Goal: Use online tool/utility: Utilize a website feature to perform a specific function

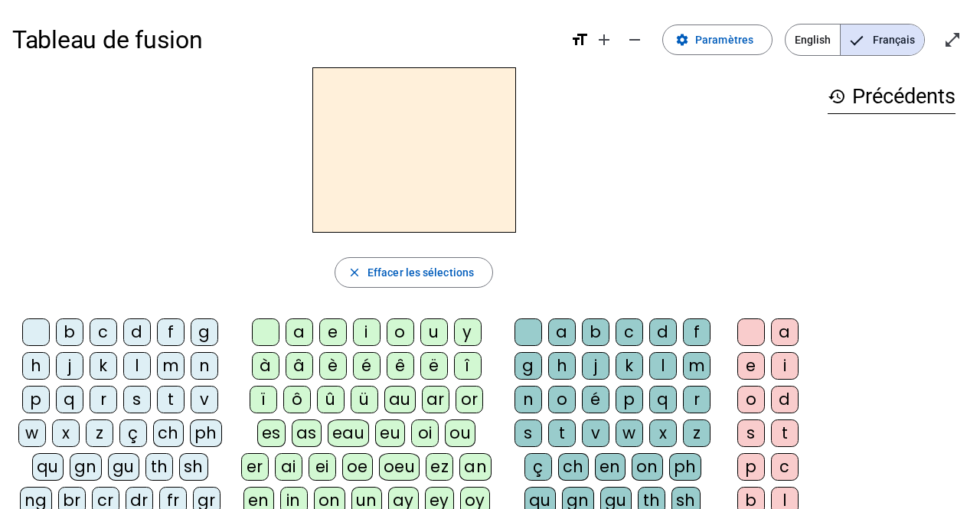
click at [145, 367] on div "l" at bounding box center [137, 366] width 28 height 28
click at [299, 325] on div "a" at bounding box center [300, 333] width 28 height 28
click at [166, 396] on div "t" at bounding box center [171, 400] width 28 height 28
click at [691, 395] on div "r" at bounding box center [697, 400] width 28 height 28
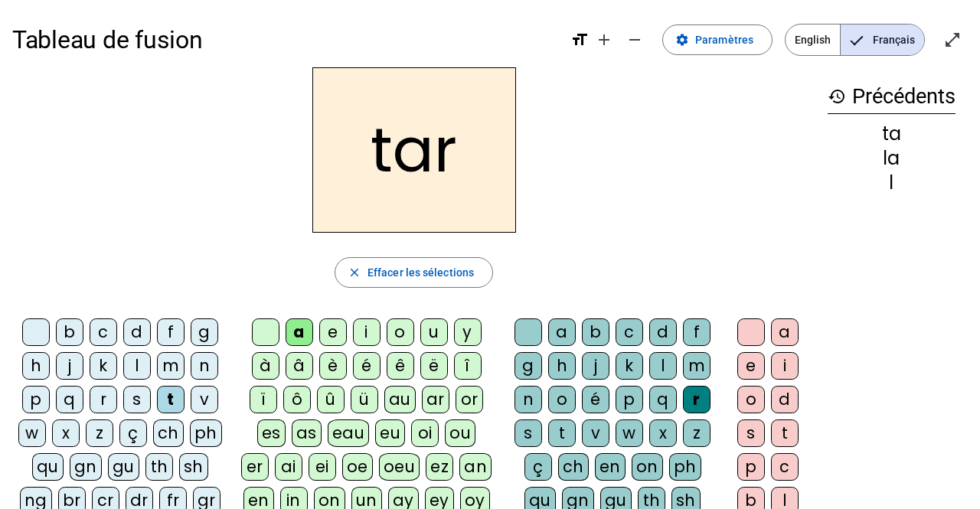
click at [109, 334] on div "c" at bounding box center [104, 333] width 28 height 28
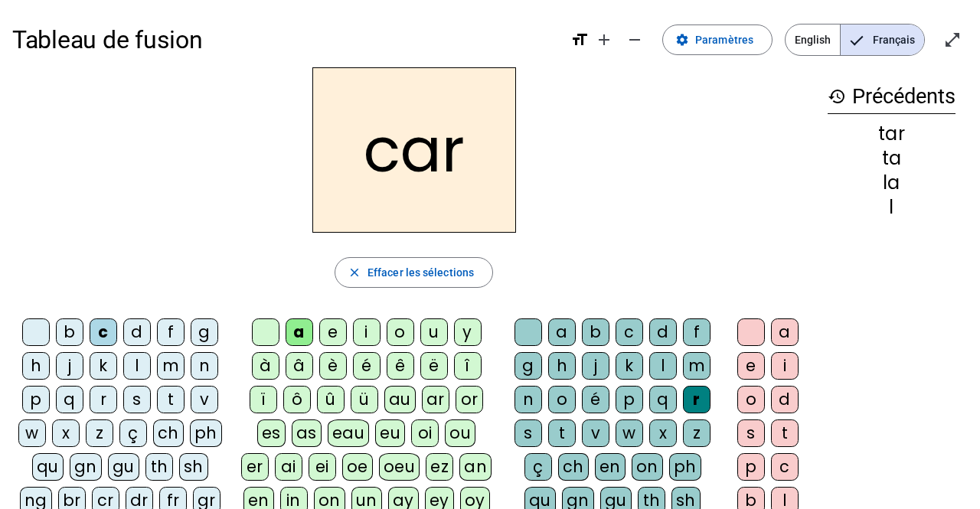
click at [70, 339] on div "b" at bounding box center [70, 333] width 28 height 28
click at [35, 397] on div "p" at bounding box center [36, 400] width 28 height 28
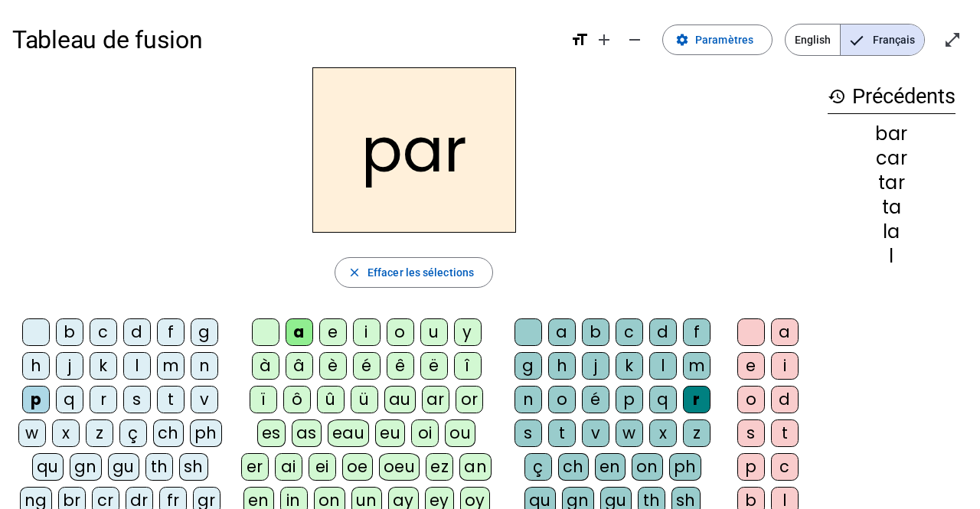
click at [441, 326] on div "u" at bounding box center [434, 333] width 28 height 28
click at [129, 333] on div "d" at bounding box center [137, 333] width 28 height 28
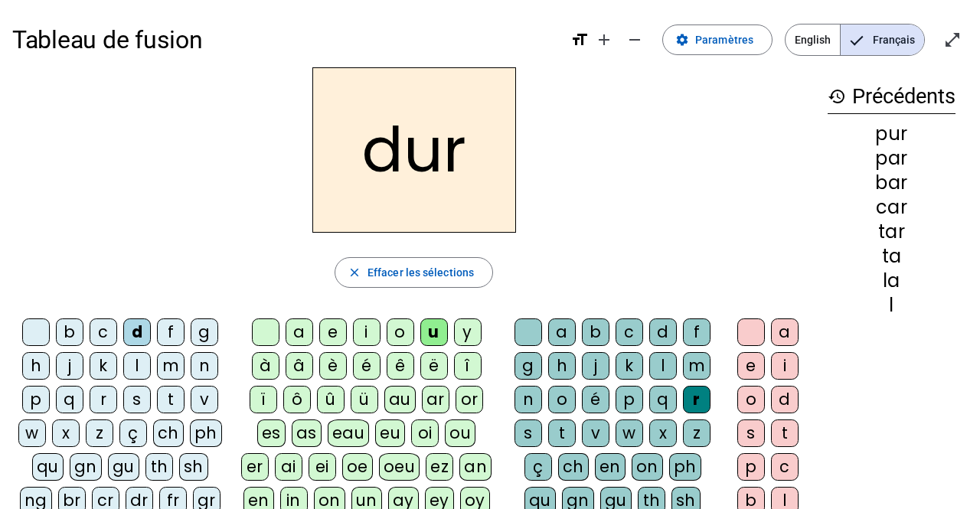
click at [137, 403] on div "s" at bounding box center [137, 400] width 28 height 28
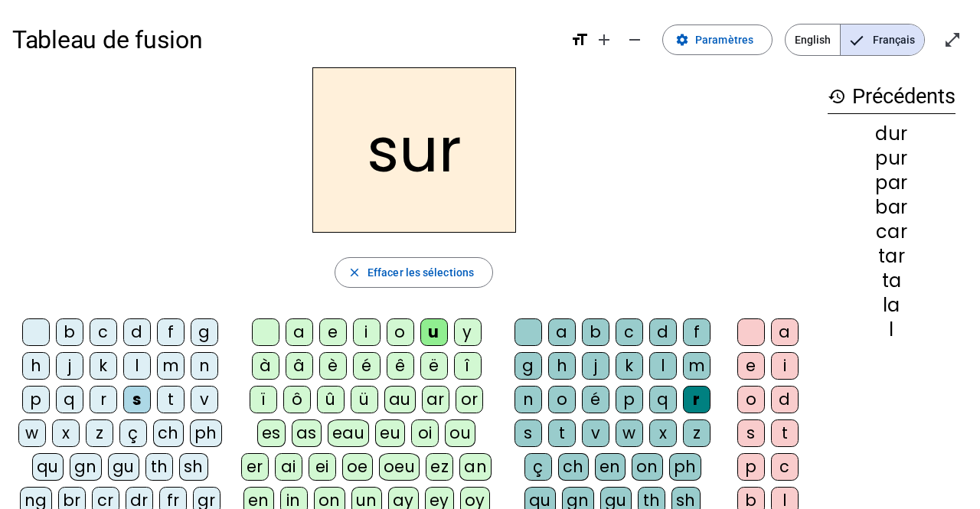
click at [527, 329] on div at bounding box center [529, 333] width 28 height 28
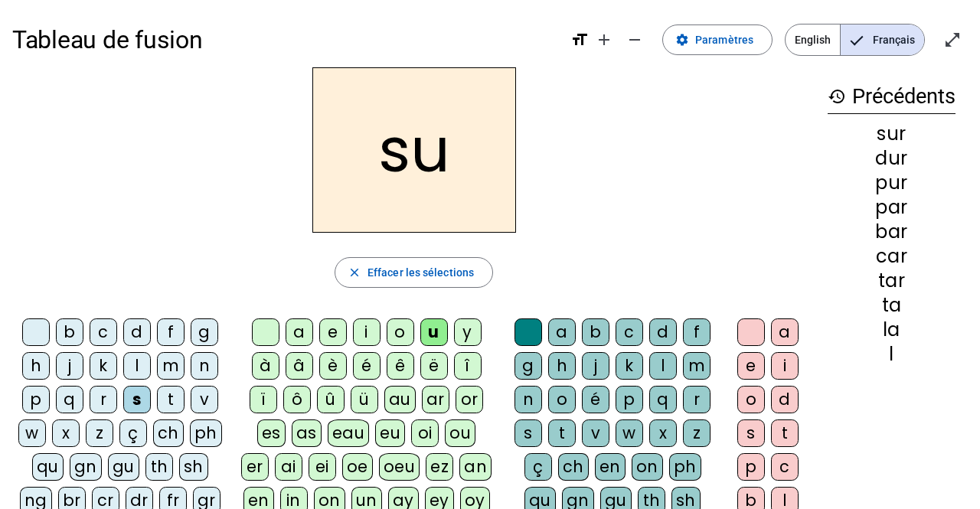
click at [302, 333] on div "a" at bounding box center [300, 333] width 28 height 28
click at [369, 326] on div "i" at bounding box center [367, 333] width 28 height 28
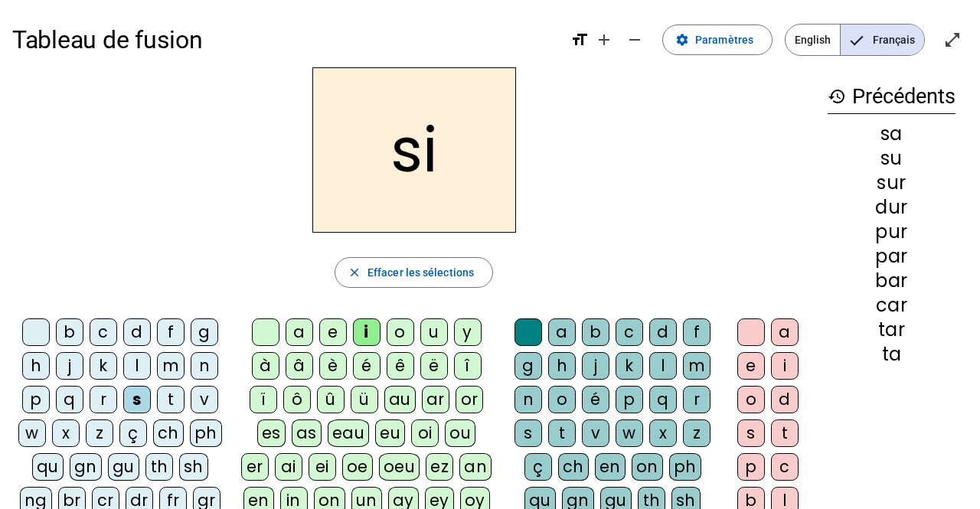
click at [666, 368] on div "l" at bounding box center [663, 366] width 28 height 28
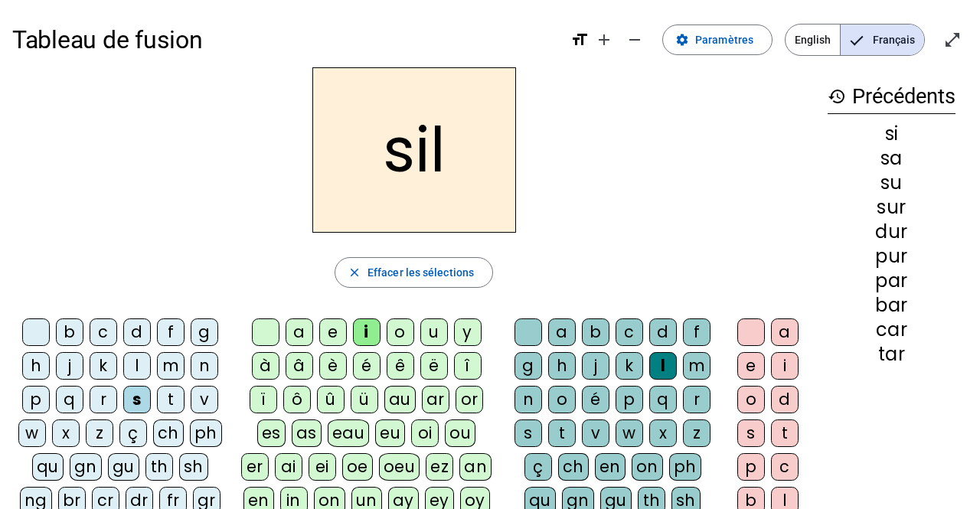
click at [172, 371] on div "m" at bounding box center [171, 366] width 28 height 28
click at [106, 331] on div "c" at bounding box center [104, 333] width 28 height 28
